Goal: Book appointment/travel/reservation

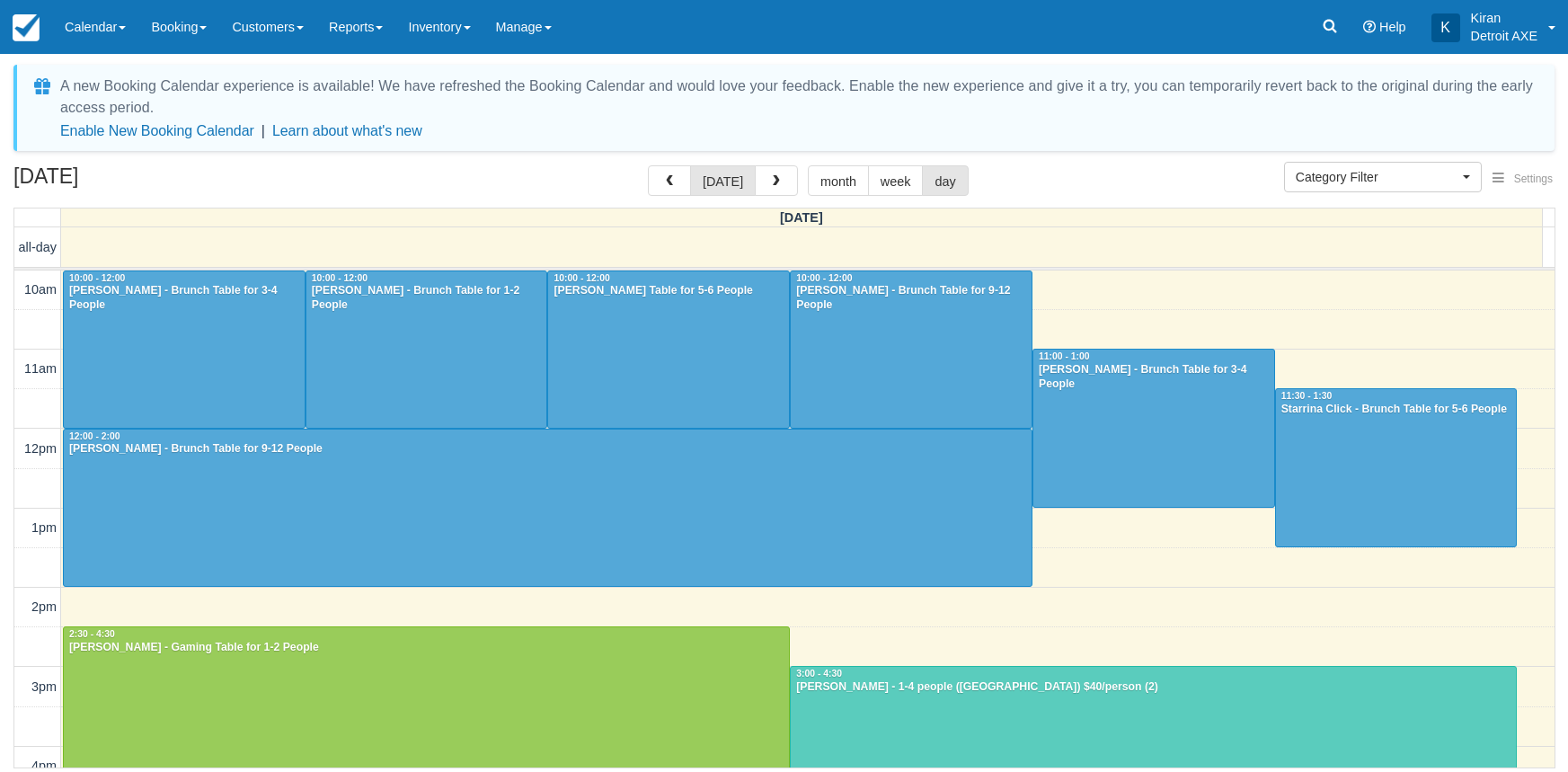
select select
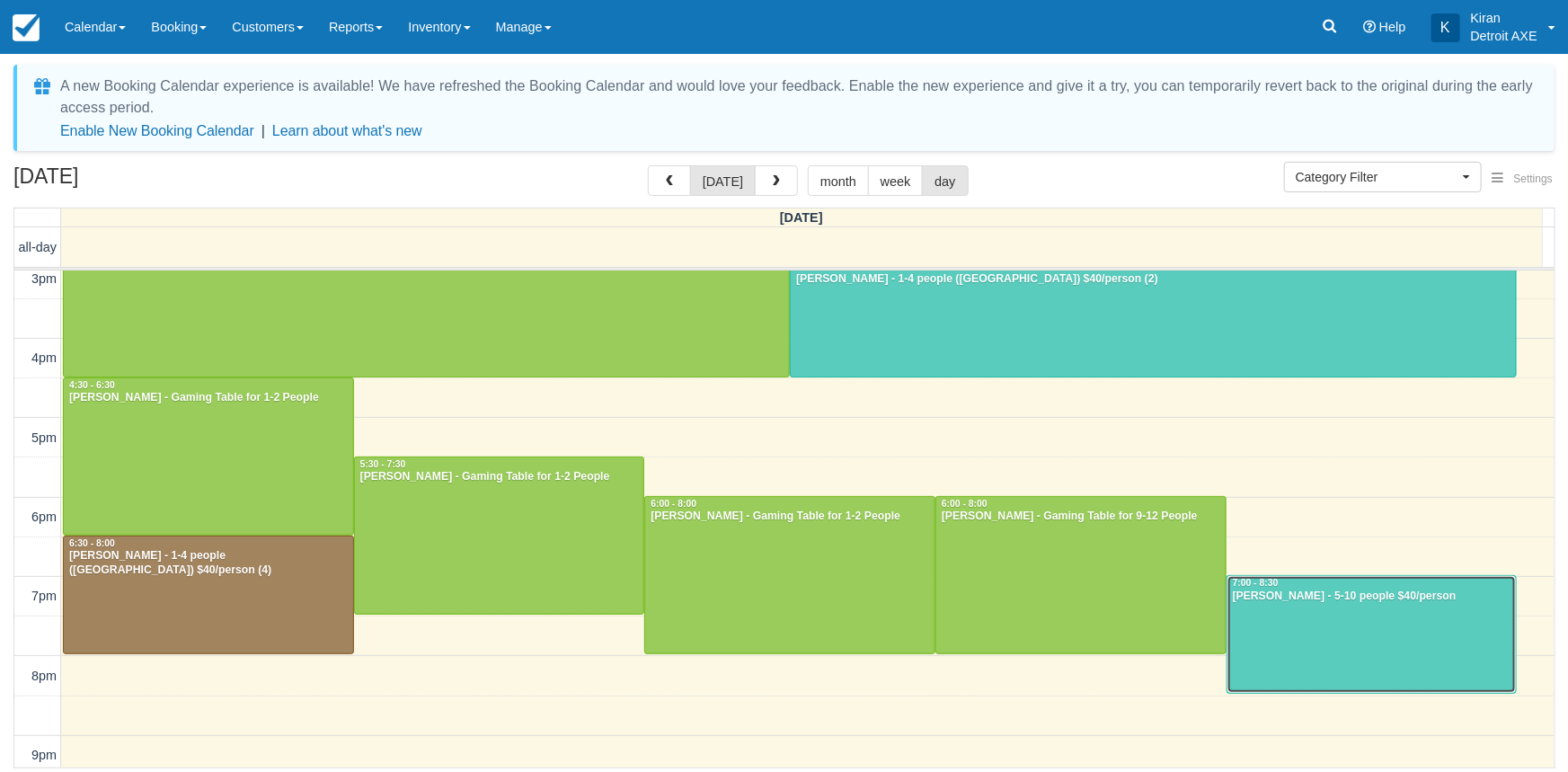
click at [1352, 597] on div "Kirsten Layer - 5-10 people $40/person" at bounding box center [1372, 596] width 280 height 15
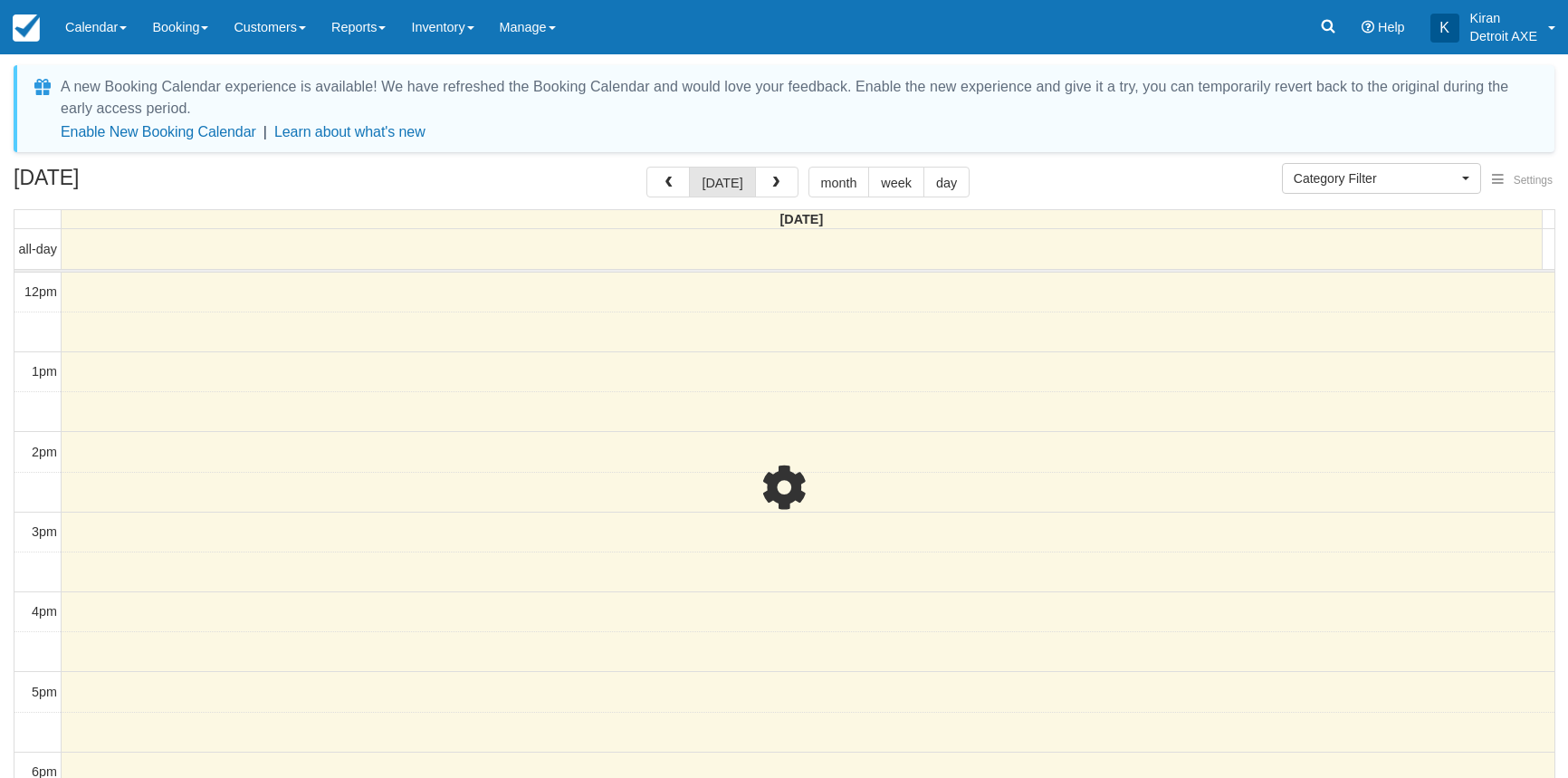
select select
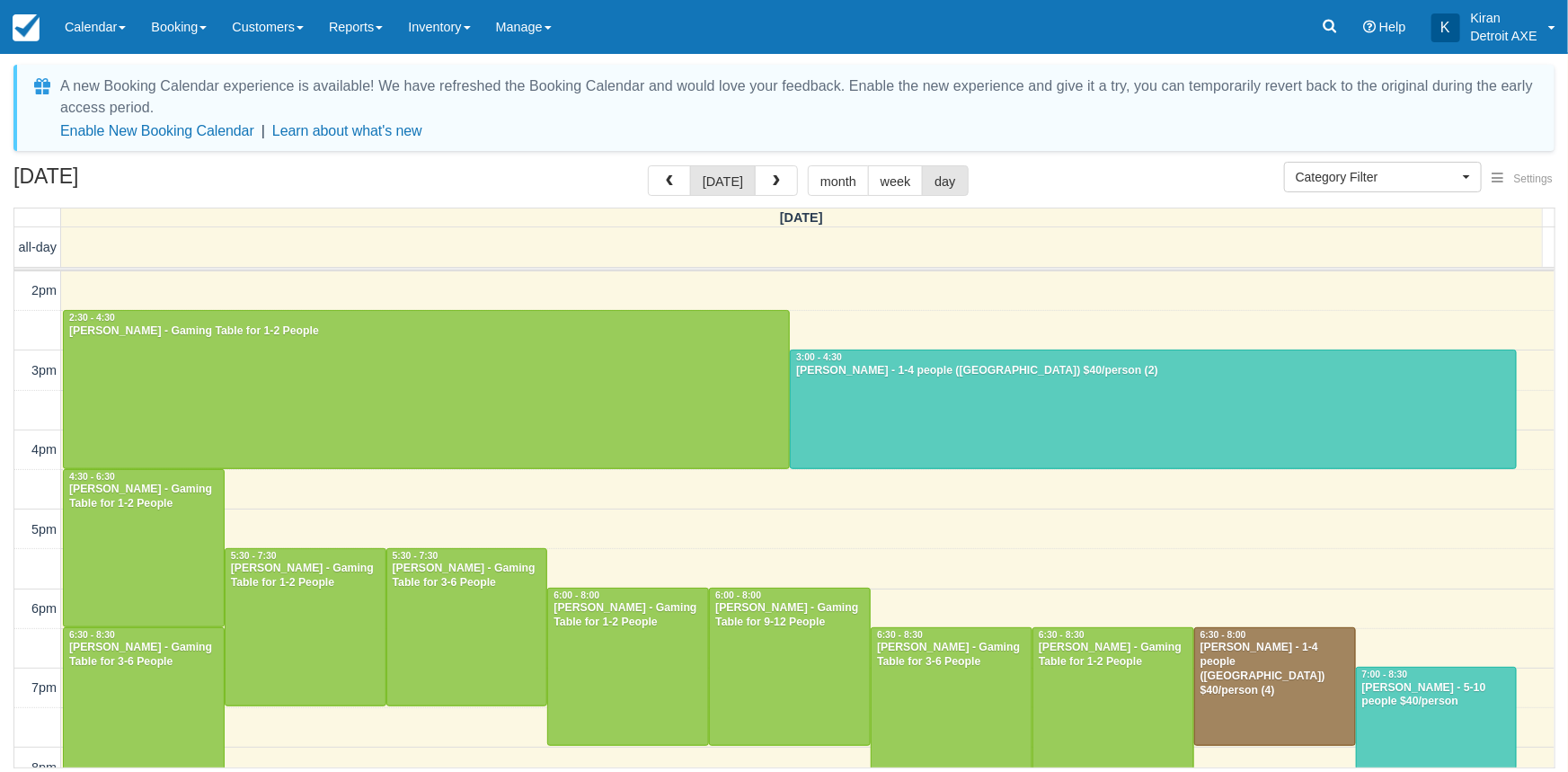
scroll to position [398, 0]
